Goal: Communication & Community: Answer question/provide support

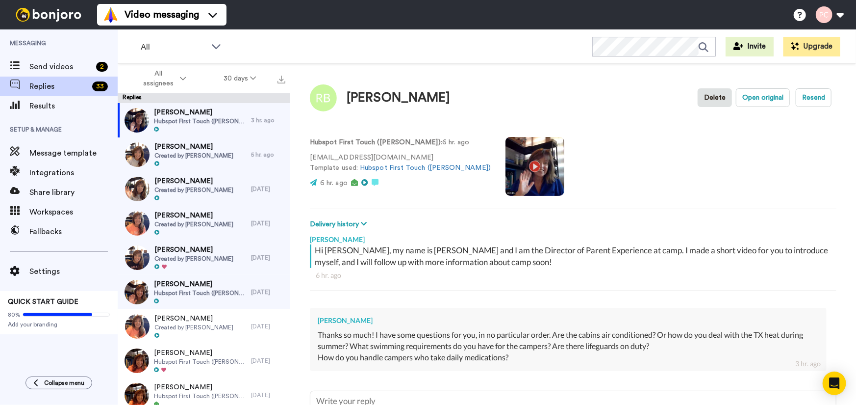
scroll to position [89, 0]
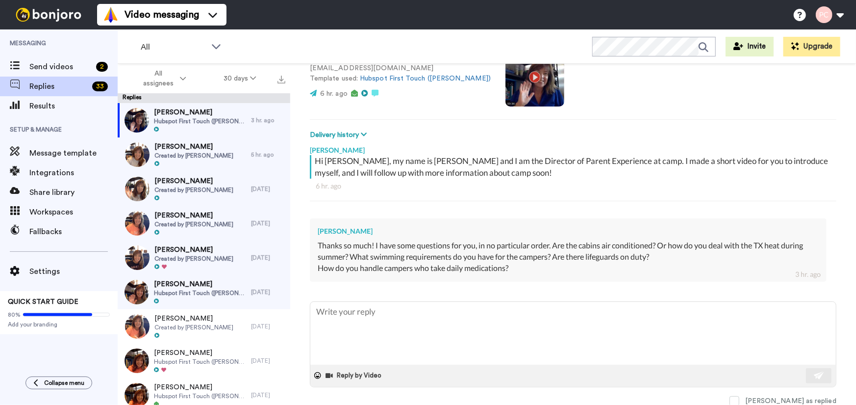
type textarea "H"
type textarea "x"
type textarea "Hi"
type textarea "x"
type textarea "Hi"
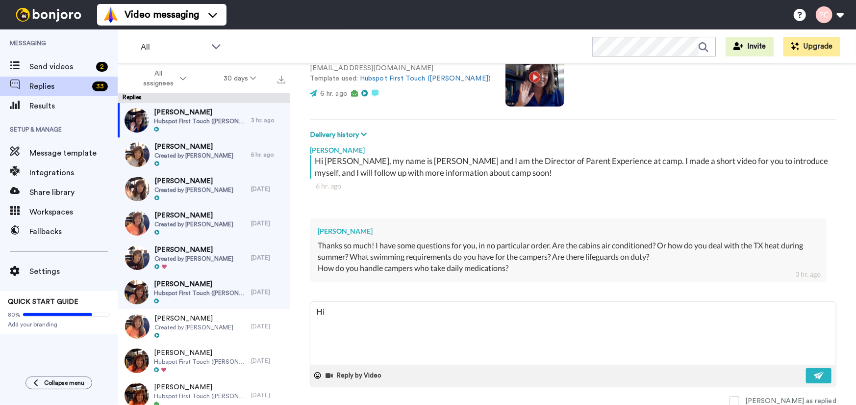
type textarea "x"
type textarea "Hi !"
type textarea "x"
type textarea "Hi !!"
type textarea "x"
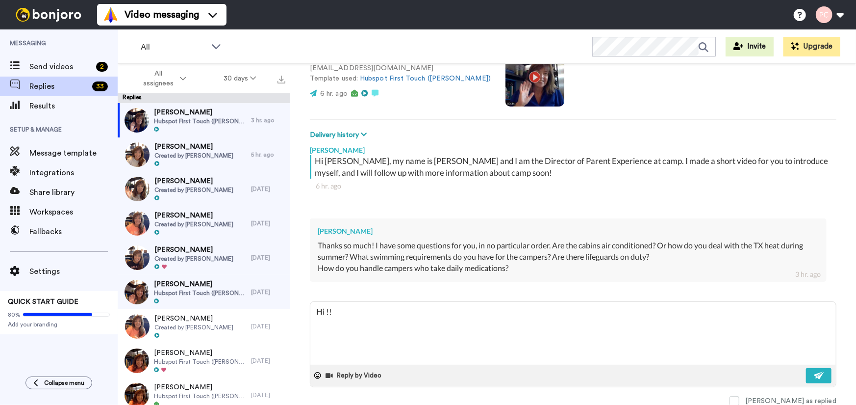
type textarea "Hi !!"
type textarea "x"
type textarea "Hi !!"
type textarea "x"
type textarea "Hi !!"
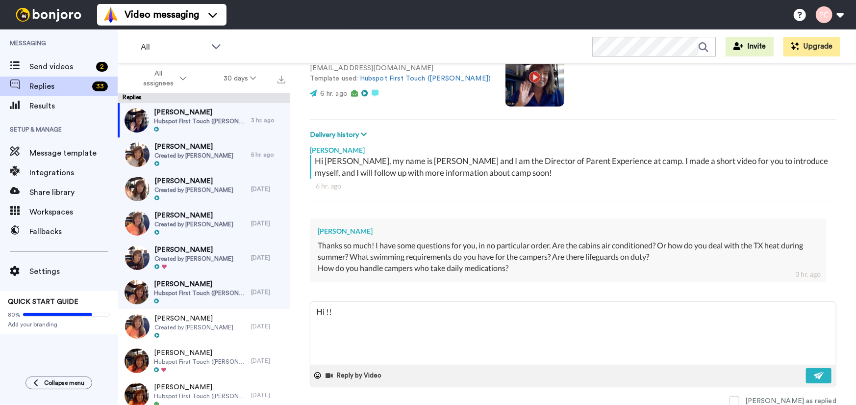
type textarea "x"
type textarea "Hi !!"
type textarea "x"
type textarea "Hi !! I"
type textarea "x"
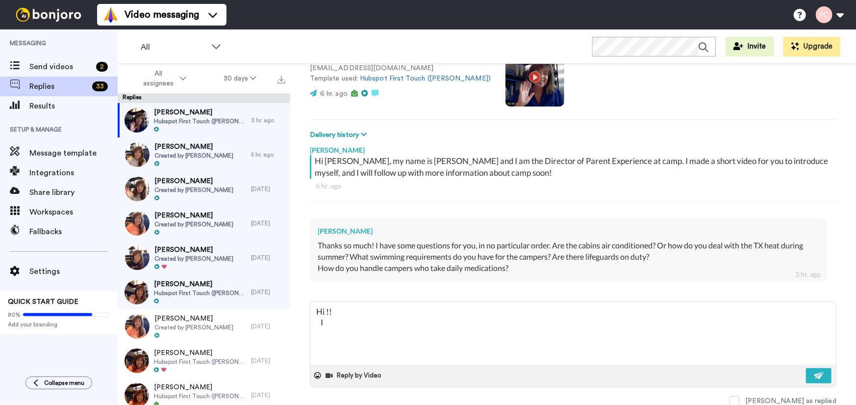
type textarea "Hi !! If"
type textarea "x"
type textarea "Hi !! If"
type textarea "x"
type textarea "Hi !! If y"
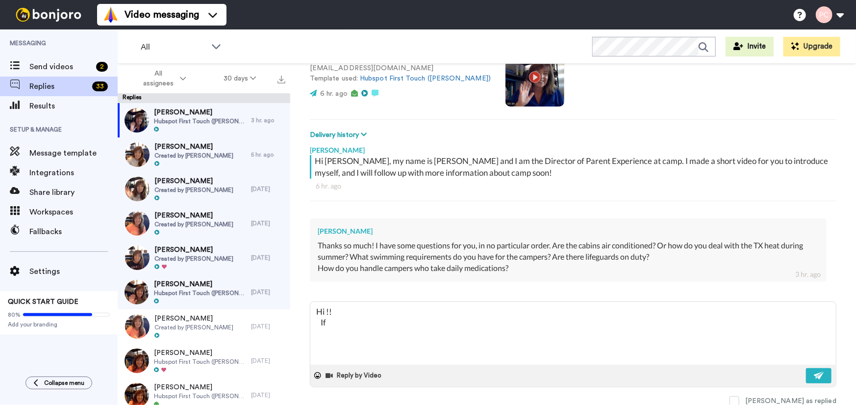
type textarea "x"
type textarea "Hi !! If yo"
type textarea "x"
type textarea "Hi !! If you"
type textarea "x"
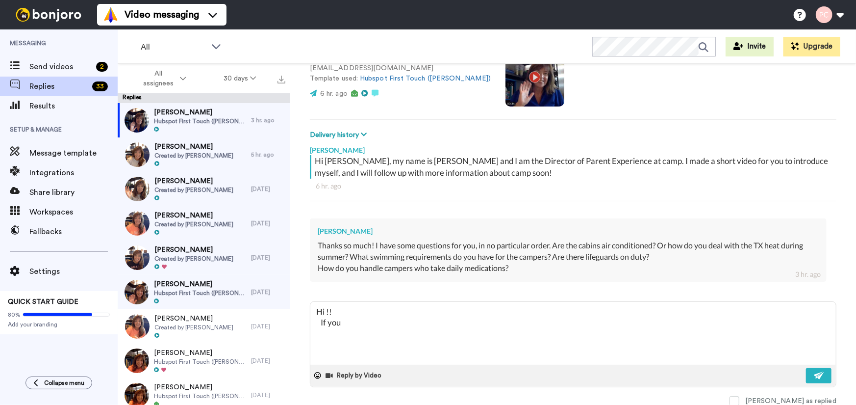
type textarea "Hi !! If you"
type textarea "x"
type textarea "Hi !! If you h"
type textarea "x"
type textarea "Hi !! If you ha"
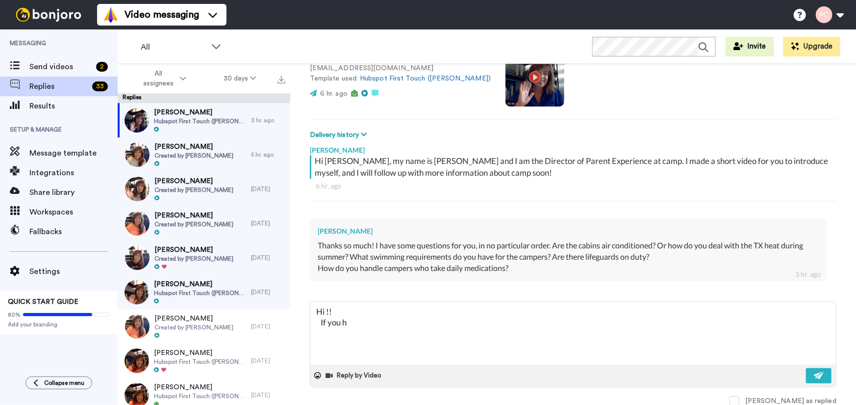
type textarea "x"
type textarea "Hi !! If you hav"
type textarea "x"
type textarea "Hi !! If you have"
type textarea "x"
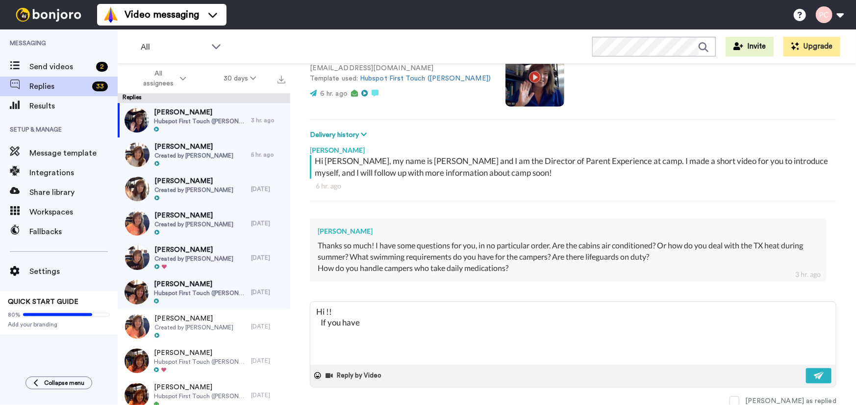
type textarea "Hi !! If you have"
type textarea "x"
type textarea "Hi !! If you have t"
type textarea "x"
type textarea "Hi !! If you have ti"
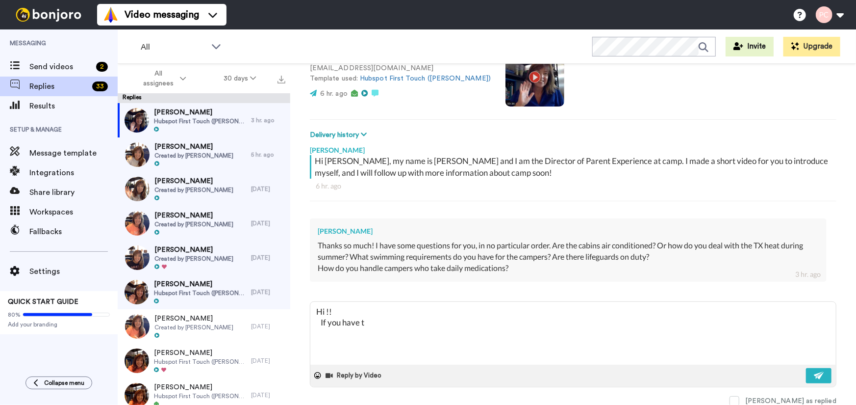
type textarea "x"
type textarea "Hi !! If you have [PERSON_NAME]"
type textarea "x"
type textarea "Hi !! If you have time"
type textarea "x"
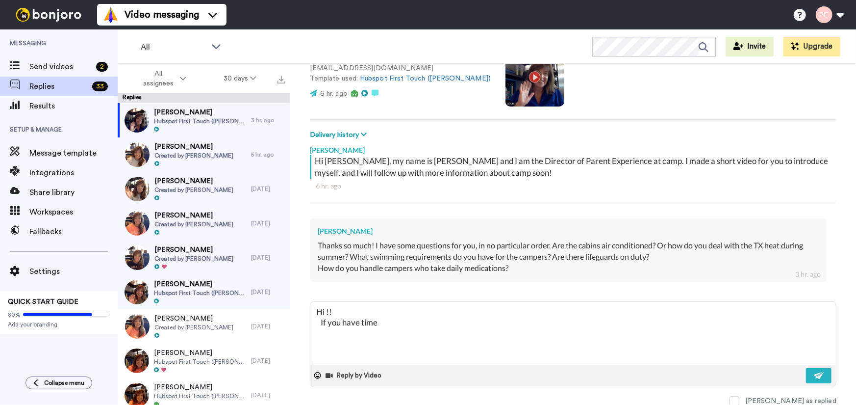
type textarea "Hi !! If you have time,"
type textarea "x"
type textarea "Hi !! If you have time,"
type textarea "x"
type textarea "Hi !! If you have time, c"
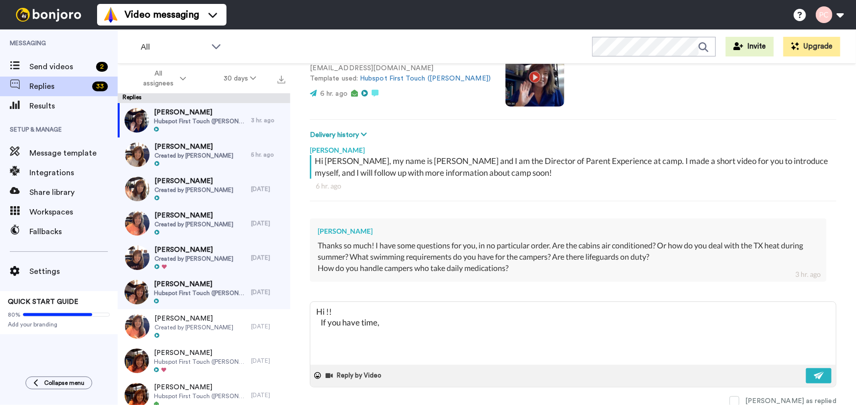
type textarea "x"
type textarea "Hi !! If you have time, ca"
type textarea "x"
type textarea "Hi !! If you have time, can"
type textarea "x"
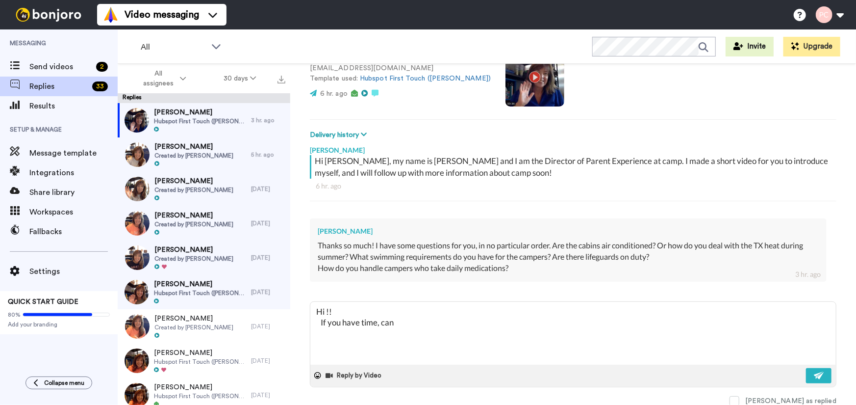
type textarea "Hi !! If you have time, can"
type textarea "x"
type textarea "Hi !! If you have time, can y"
type textarea "x"
type textarea "Hi !! If you have time, can yo"
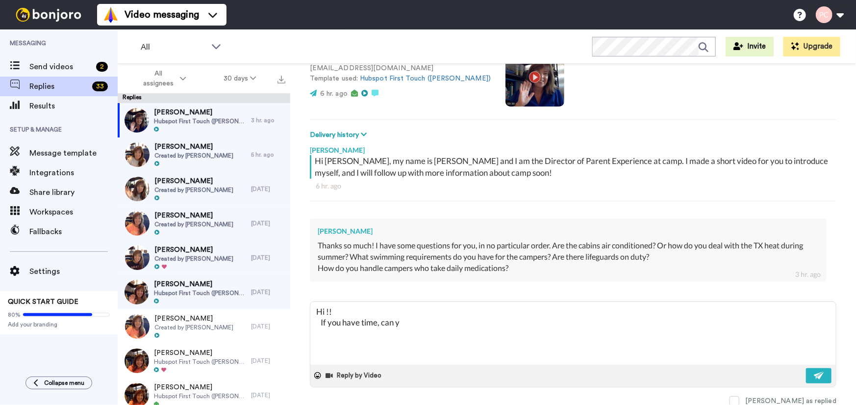
type textarea "x"
type textarea "Hi !! If you have time, can you"
type textarea "x"
type textarea "Hi !! If you have time, can you"
type textarea "x"
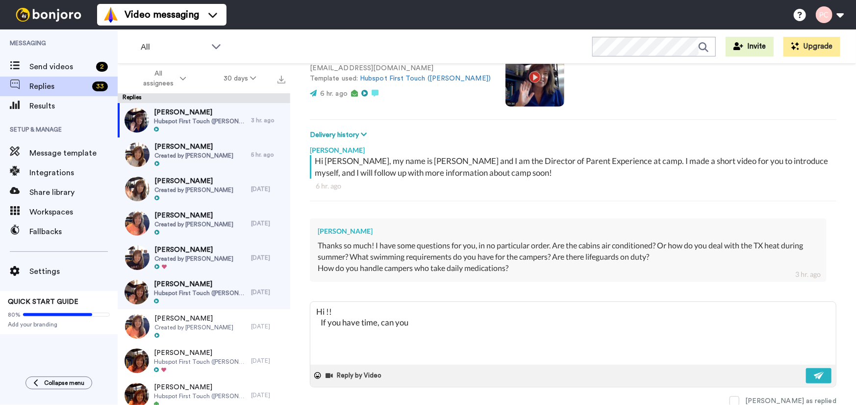
type textarea "Hi !! If you have time, can you g"
type textarea "x"
type textarea "Hi !! If you have time, can you gi"
type textarea "x"
type textarea "Hi !! If you have time, can you giv"
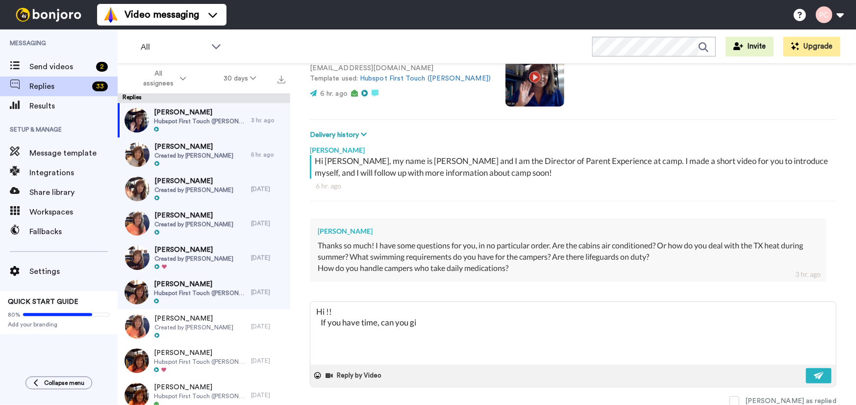
type textarea "x"
type textarea "Hi !! If you have time, can you give"
type textarea "x"
type textarea "Hi !! If you have time, can you give"
type textarea "x"
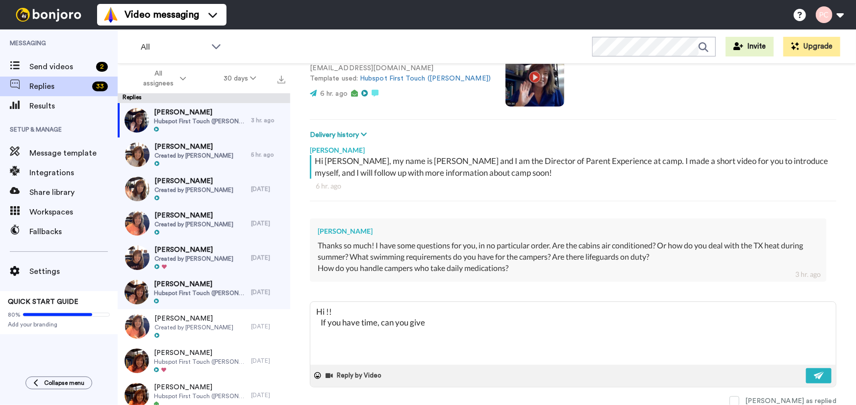
type textarea "Hi !! If you have time, can you give m"
type textarea "x"
type textarea "Hi !! If you have time, can you give me"
type textarea "x"
type textarea "Hi !! If you have time, can you give me"
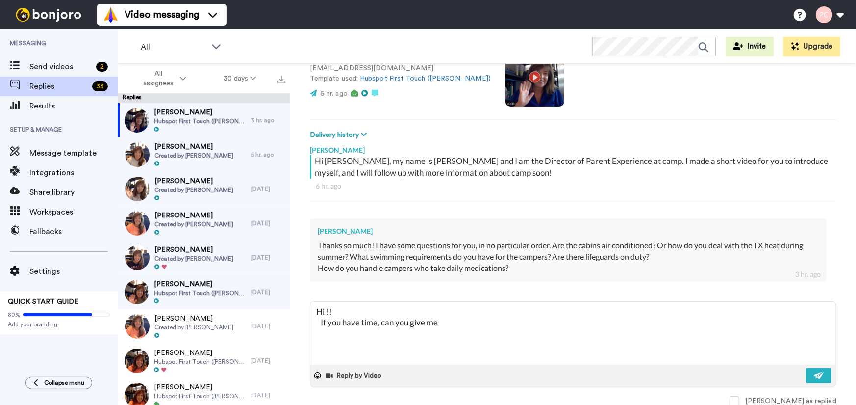
type textarea "x"
type textarea "Hi !! If you have time, can you give me a"
type textarea "x"
type textarea "Hi !! If you have time, can you give me a"
type textarea "x"
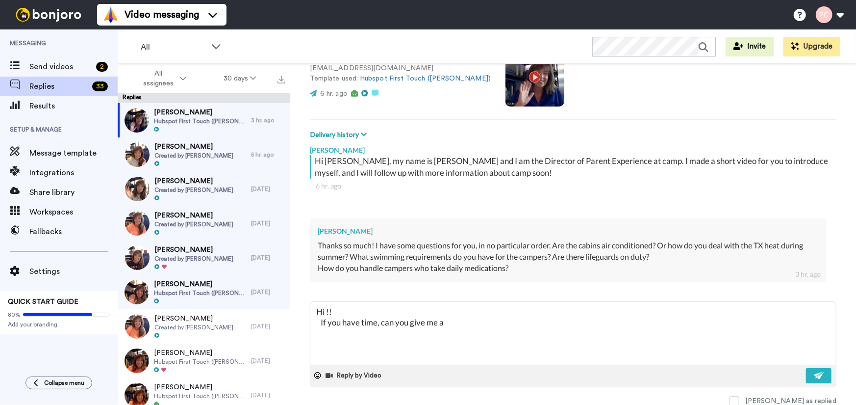
type textarea "Hi !! If you have time, can you give me a c"
type textarea "x"
type textarea "Hi !! If you have time, can you give me a ca"
type textarea "x"
type textarea "Hi !! If you have time, can you give me a cal"
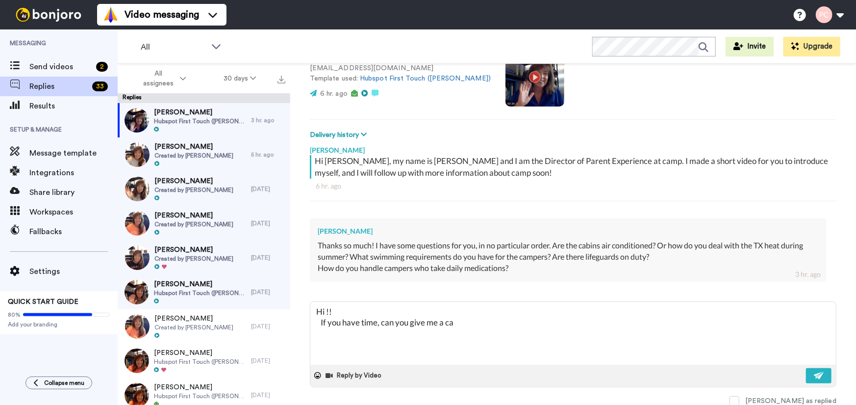
type textarea "x"
type textarea "Hi !! If you have time, can you give me a call"
type textarea "x"
type textarea "Hi !! If you have time, can you give me a call"
type textarea "x"
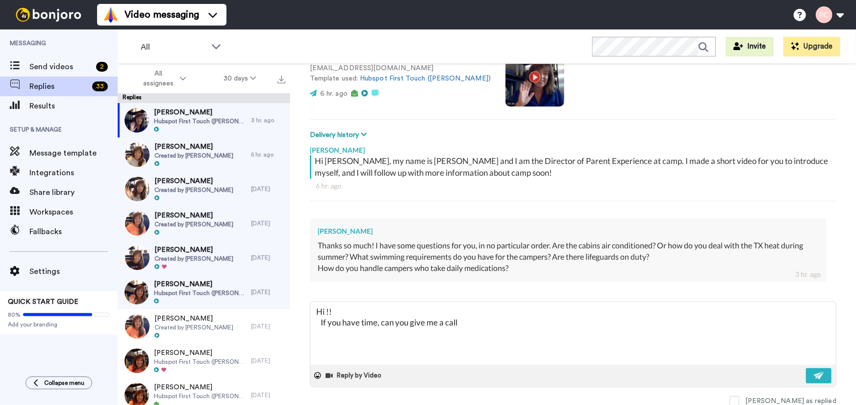
type textarea "Hi !! If you have time, can you give me a call ?"
type textarea "x"
type textarea "Hi !! If you have time, can you give me a call ?"
type textarea "x"
type textarea "Hi !! If you have time, can you give me a call ?"
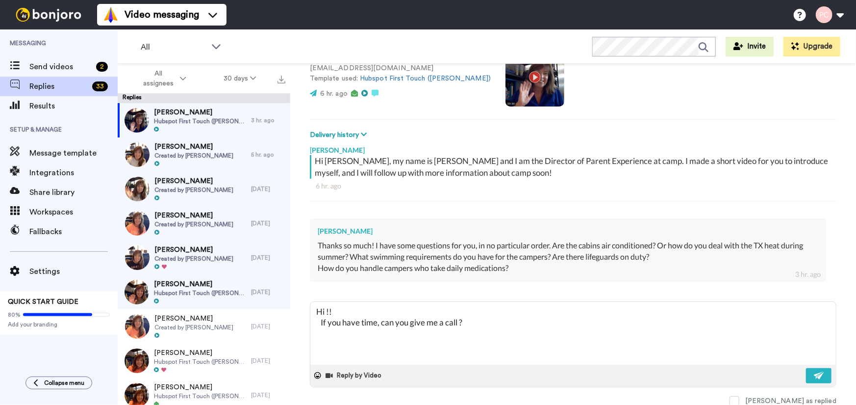
type textarea "x"
type textarea "Hi !! If you have time, can you give me a call ? t"
type textarea "x"
type textarea "Hi !! If you have time, can you give me a call ? th"
type textarea "x"
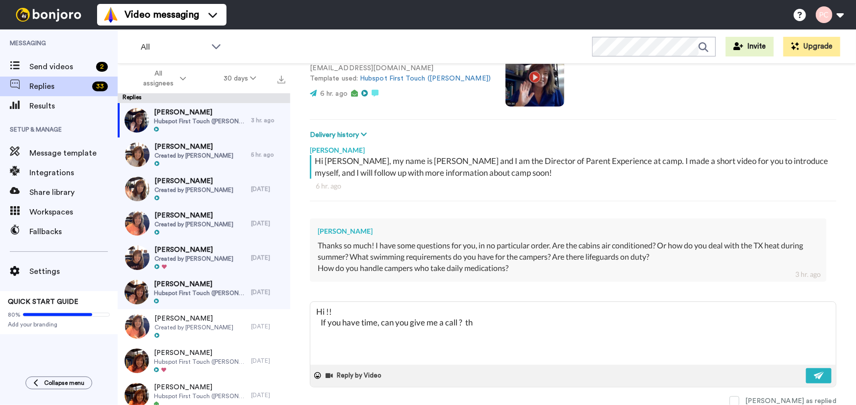
type textarea "Hi !! If you have time, can you give me a call ? thi"
type textarea "x"
type textarea "Hi !! If you have time, can you give me a call ? this"
type textarea "x"
type textarea "Hi !! If you have time, can you give me a call ? this"
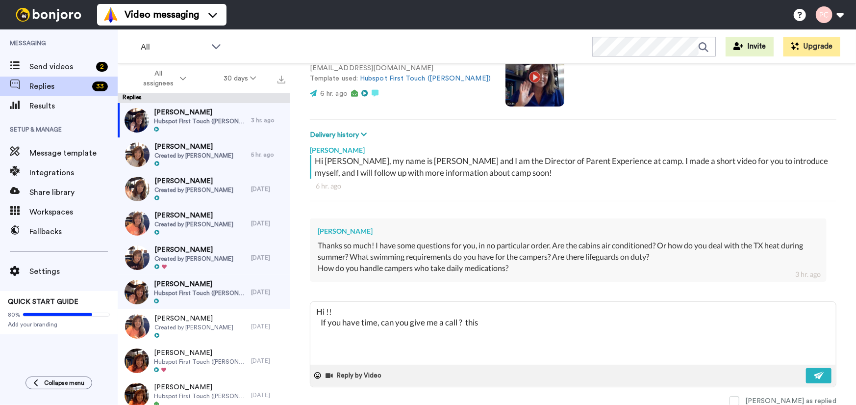
type textarea "x"
type textarea "Hi !! If you have time, can you give me a call ? this i"
type textarea "x"
type textarea "Hi !! If you have time, can you give me a call ? this is"
type textarea "x"
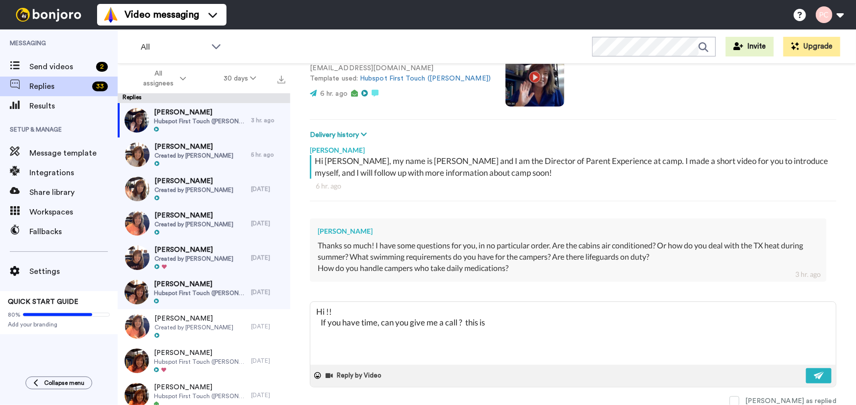
type textarea "Hi !! If you have time, can you give me a call ? this is"
type textarea "x"
type textarea "Hi !! If you have time, can you give me a call ? this is m"
type textarea "x"
type textarea "Hi !! If you have time, can you give me a call ? this is my"
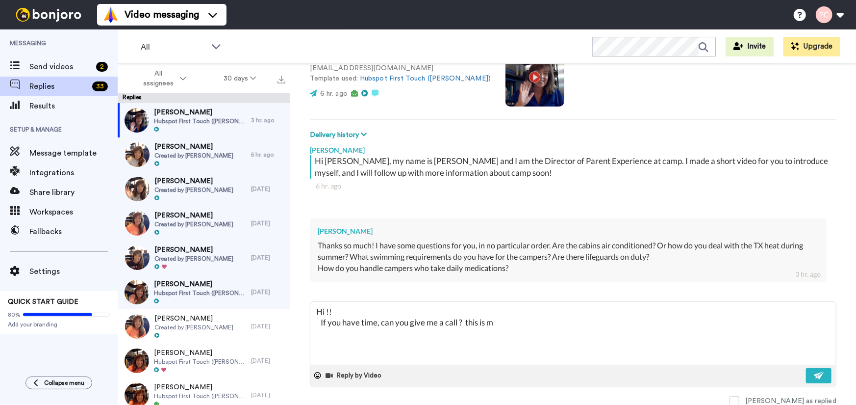
type textarea "x"
type textarea "Hi !! If you have time, can you give me a call ? this is my"
type textarea "x"
type textarea "Hi !! If you have time, can you give me a call ? this is my c"
type textarea "x"
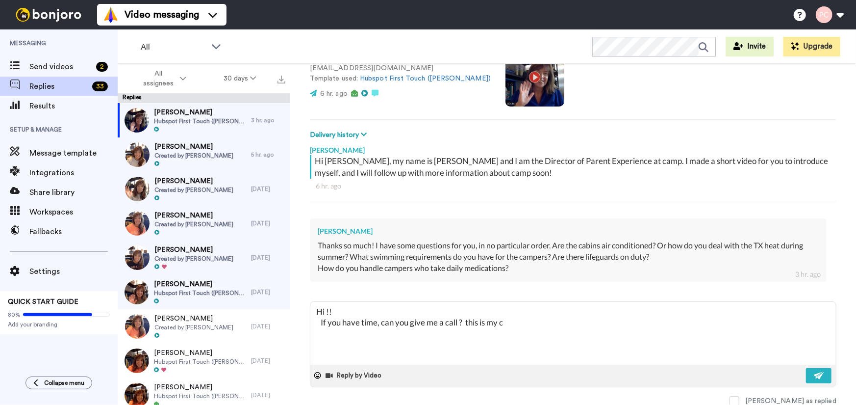
type textarea "Hi !! If you have time, can you give me a call ? this is my ce"
type textarea "x"
type textarea "Hi !! If you have time, can you give me a call ? this is my cel"
type textarea "x"
type textarea "Hi !! If you have time, can you give me a call ? this is my cell"
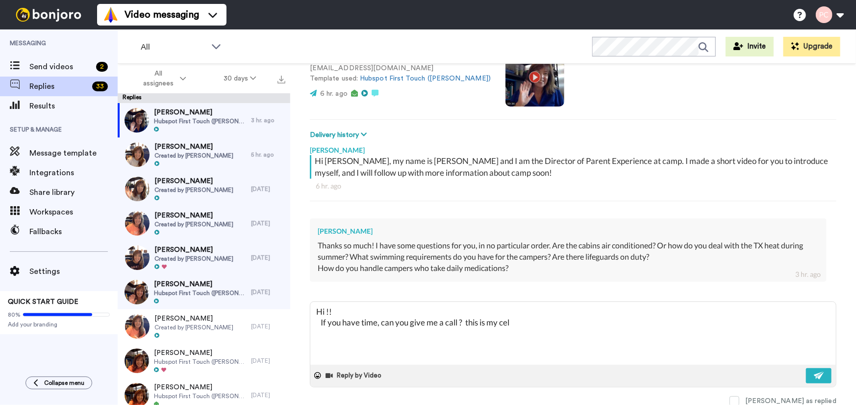
type textarea "x"
type textarea "Hi !! If you have time, can you give me a call ? this is my cell"
type textarea "x"
type textarea "Hi !! If you have time, can you give me a call ? this is my cell 8"
type textarea "x"
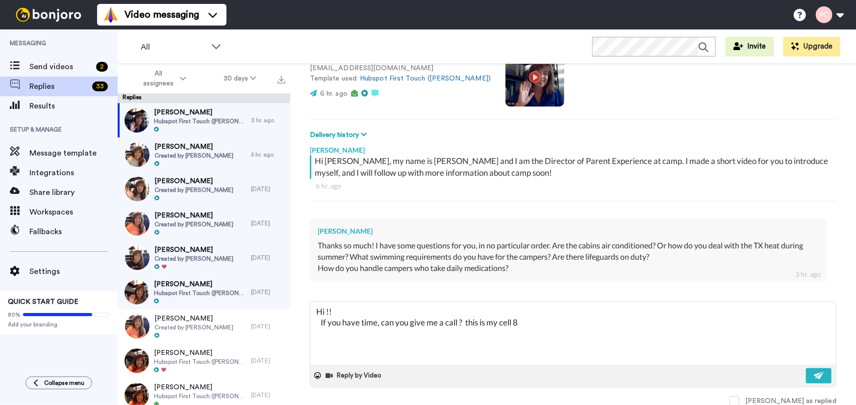
type textarea "Hi !! If you have time, can you give me a call ? this is my cell 83"
type textarea "x"
type textarea "Hi !! If you have time, can you give me a call ? this is my cell 830"
type textarea "x"
type textarea "Hi !! If you have time, can you give me a call ? this is my cell 830."
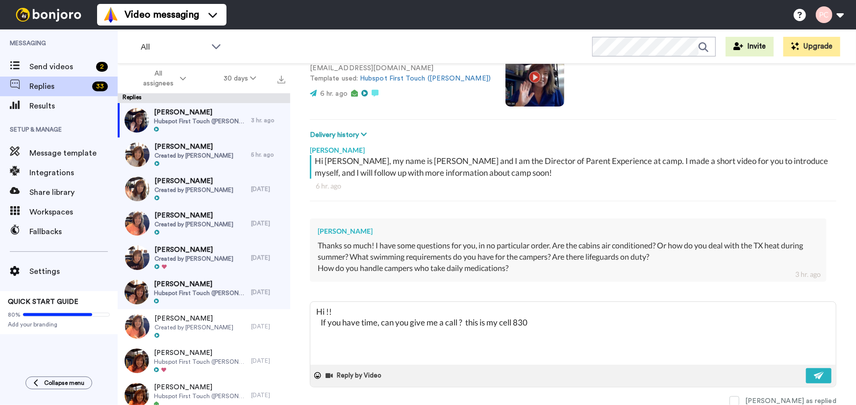
type textarea "x"
type textarea "Hi !! If you have time, can you give me a call ? this is my cell 830.7"
type textarea "x"
type textarea "Hi !! If you have time, can you give me a call ? this is my cell 830.79"
type textarea "x"
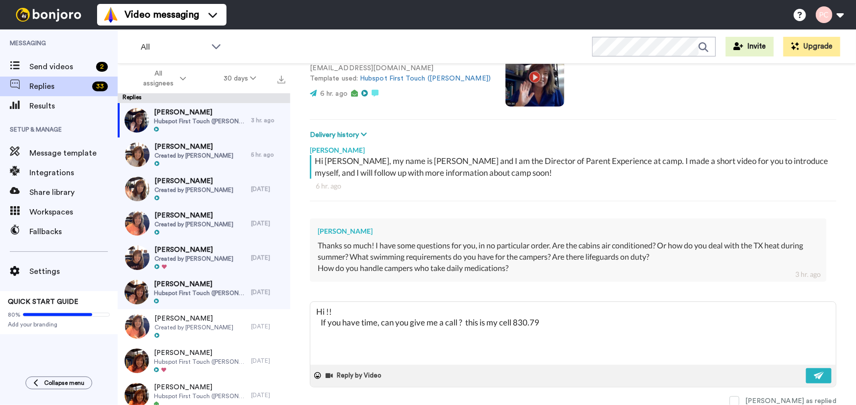
type textarea "Hi !! If you have time, can you give me a call ? this is my cell 830.798"
type textarea "x"
type textarea "Hi !! If you have time, can you give me a call ? this is my cell 830.798."
type textarea "x"
type textarea "Hi !! If you have time, can you give me a call ? this is my cell 830.798.7"
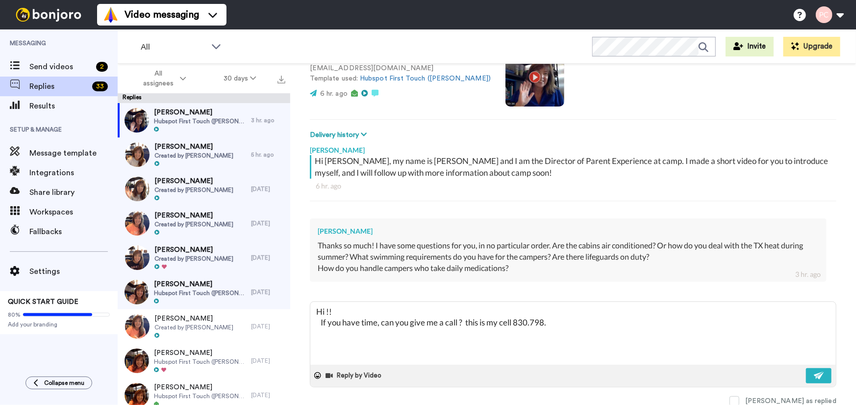
type textarea "x"
type textarea "Hi !! If you have time, can you give me a call ? this is my cell [PHONE_NUMBER]"
type textarea "x"
type textarea "Hi !! If you have time, can you give me a call ? this is my cell [PHONE_NUMBER]"
type textarea "x"
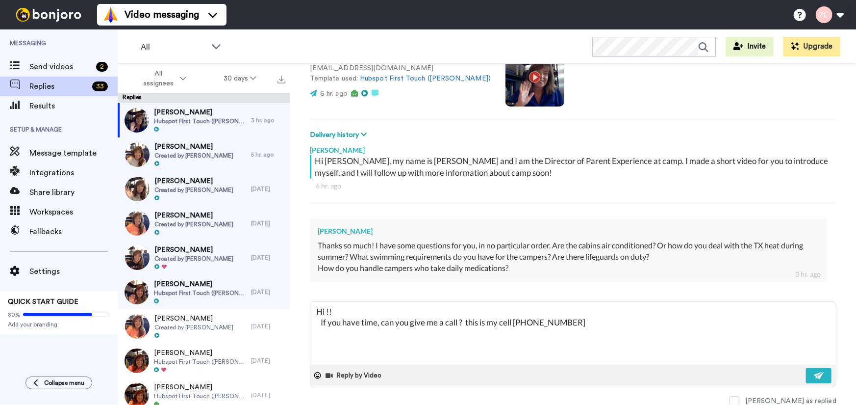
type textarea "Hi !! If you have time, can you give me a call ? this is my cell [PHONE_NUMBER]"
type textarea "x"
type textarea "Hi !! If you have time, can you give me a call ? this is my cell [PHONE_NUMBER]"
type textarea "x"
type textarea "Hi !! If you have time, can you give me a call ? this is my cell [PHONE_NUMBER]"
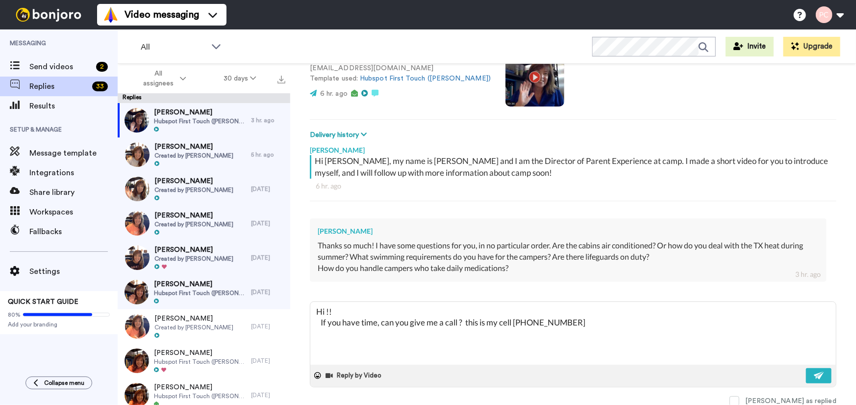
type textarea "x"
type textarea "Hi !! If you have time, can you give me a call ? this is my cell [PHONE_NUMBER]…"
type textarea "x"
type textarea "Hi !! If you have time, can you give me a call ? this is my cell [PHONE_NUMBER]…"
type textarea "x"
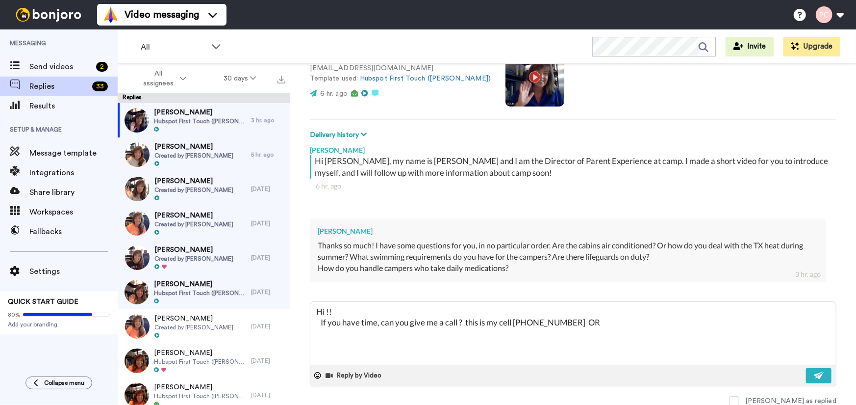
type textarea "Hi !! If you have time, can you give me a call ? this is my cell [PHONE_NUMBER]…"
type textarea "x"
type textarea "Hi !! If you have time, can you give me a call ? this is my cell [PHONE_NUMBER]…"
type textarea "x"
type textarea "Hi !! If you have time, can you give me a call ? this is my cell [PHONE_NUMBER]…"
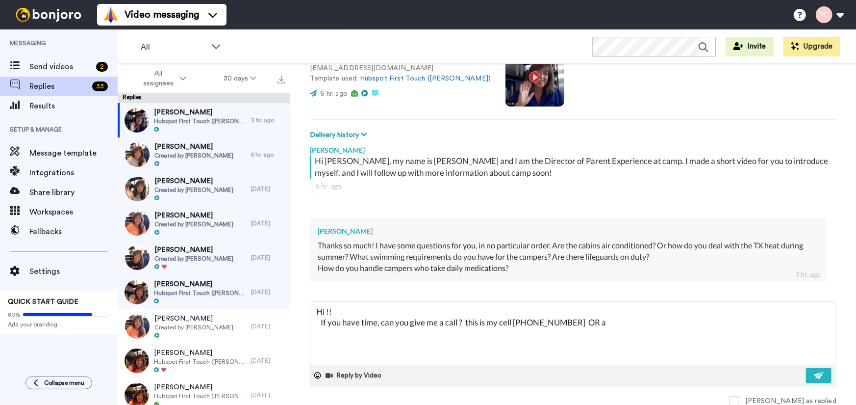
type textarea "x"
type textarea "Hi !! If you have time, can you give me a call ? this is my cell [PHONE_NUMBER]…"
type textarea "x"
type textarea "Hi !! If you have time, can you give me a call ? this is my cell [PHONE_NUMBER]…"
type textarea "x"
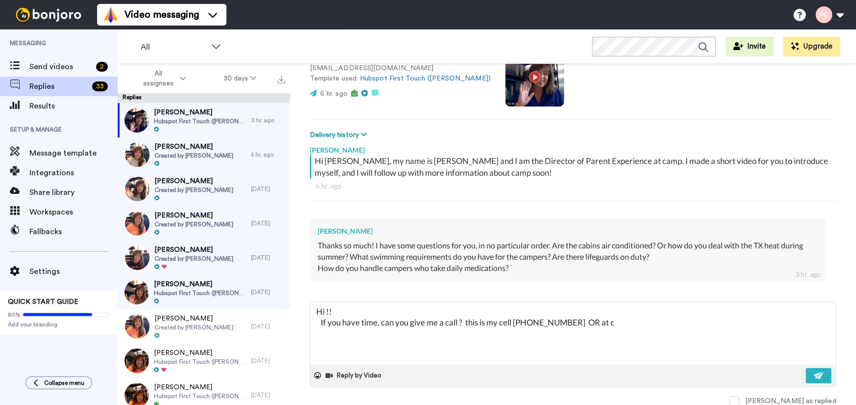
type textarea "Hi !! If you have time, can you give me a call ? this is my cell [PHONE_NUMBER]…"
type textarea "x"
type textarea "Hi !! If you have time, can you give me a call ? this is my cell [PHONE_NUMBER]…"
type textarea "x"
type textarea "Hi !! If you have time, can you give me a call ? this is my cell [PHONE_NUMBER]…"
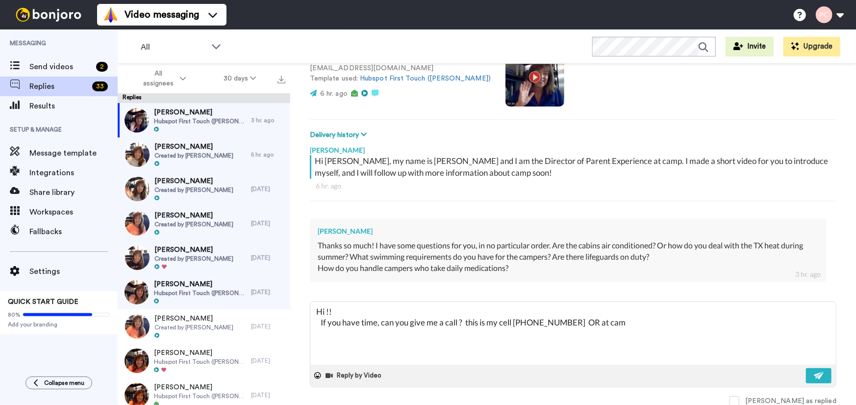
type textarea "x"
type textarea "Hi !! If you have time, can you give me a call ? this is my cell [PHONE_NUMBER]…"
type textarea "x"
type textarea "Hi !! If you have time, can you give me a call ? this is my cell [PHONE_NUMBER]…"
type textarea "x"
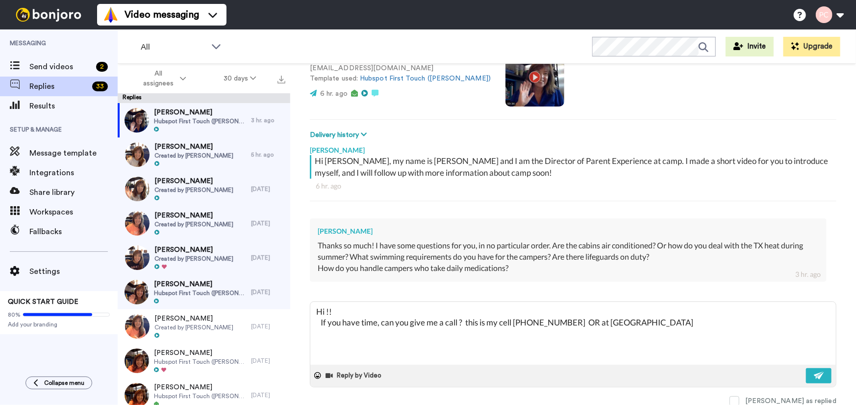
type textarea "Hi !! If you have time, can you give me a call ? this is my cell [PHONE_NUMBER]…"
type textarea "x"
type textarea "Hi !! If you have time, can you give me a call ? this is my cell [PHONE_NUMBER]…"
type textarea "x"
type textarea "Hi !! If you have time, can you give me a call ? this is my cell [PHONE_NUMBER]…"
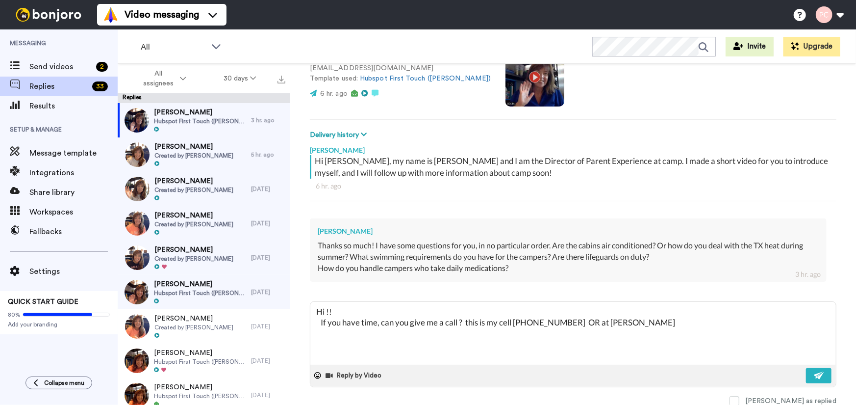
type textarea "x"
type textarea "Hi !! If you have time, can you give me a call ? this is my cell [PHONE_NUMBER]…"
type textarea "x"
type textarea "Hi !! If you have time, can you give me a call ? this is my cell [PHONE_NUMBER]…"
type textarea "x"
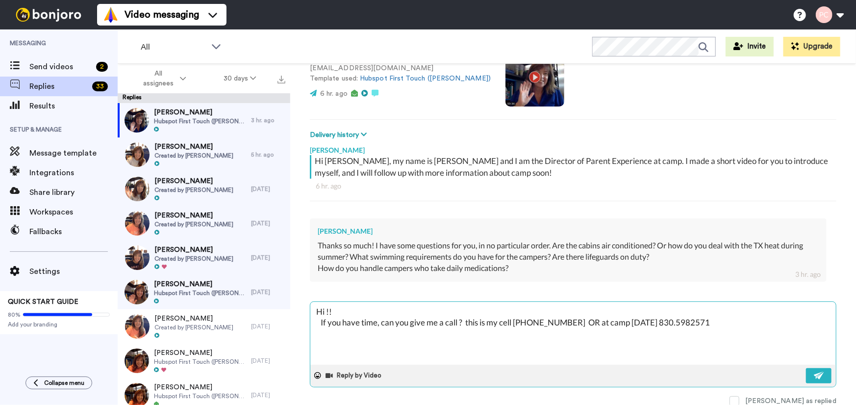
click at [680, 316] on textarea "Hi !! If you have time, can you give me a call ? this is my cell [PHONE_NUMBER]…" at bounding box center [573, 333] width 526 height 63
click at [680, 318] on textarea "Hi !! If you have time, can you give me a call ? this is my cell [PHONE_NUMBER]…" at bounding box center [573, 333] width 526 height 63
click at [735, 320] on textarea "Hi !! If you have time, can you give me a call ? this is my cell [PHONE_NUMBER]…" at bounding box center [573, 333] width 526 height 63
click at [460, 334] on textarea "Hi !! If you have time, can you give me a call ? this is my cell [PHONE_NUMBER]…" at bounding box center [573, 333] width 526 height 63
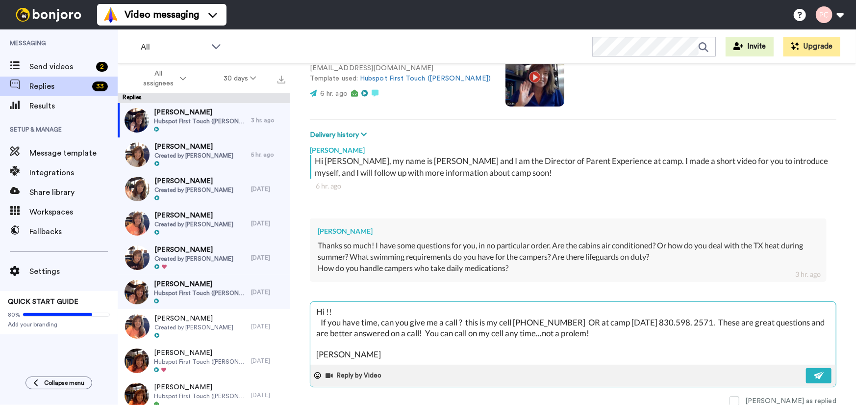
click at [574, 330] on textarea "Hi !! If you have time, can you give me a call ? this is my cell [PHONE_NUMBER]…" at bounding box center [573, 333] width 526 height 63
click at [806, 374] on button at bounding box center [819, 375] width 26 height 15
